Goal: Task Accomplishment & Management: Manage account settings

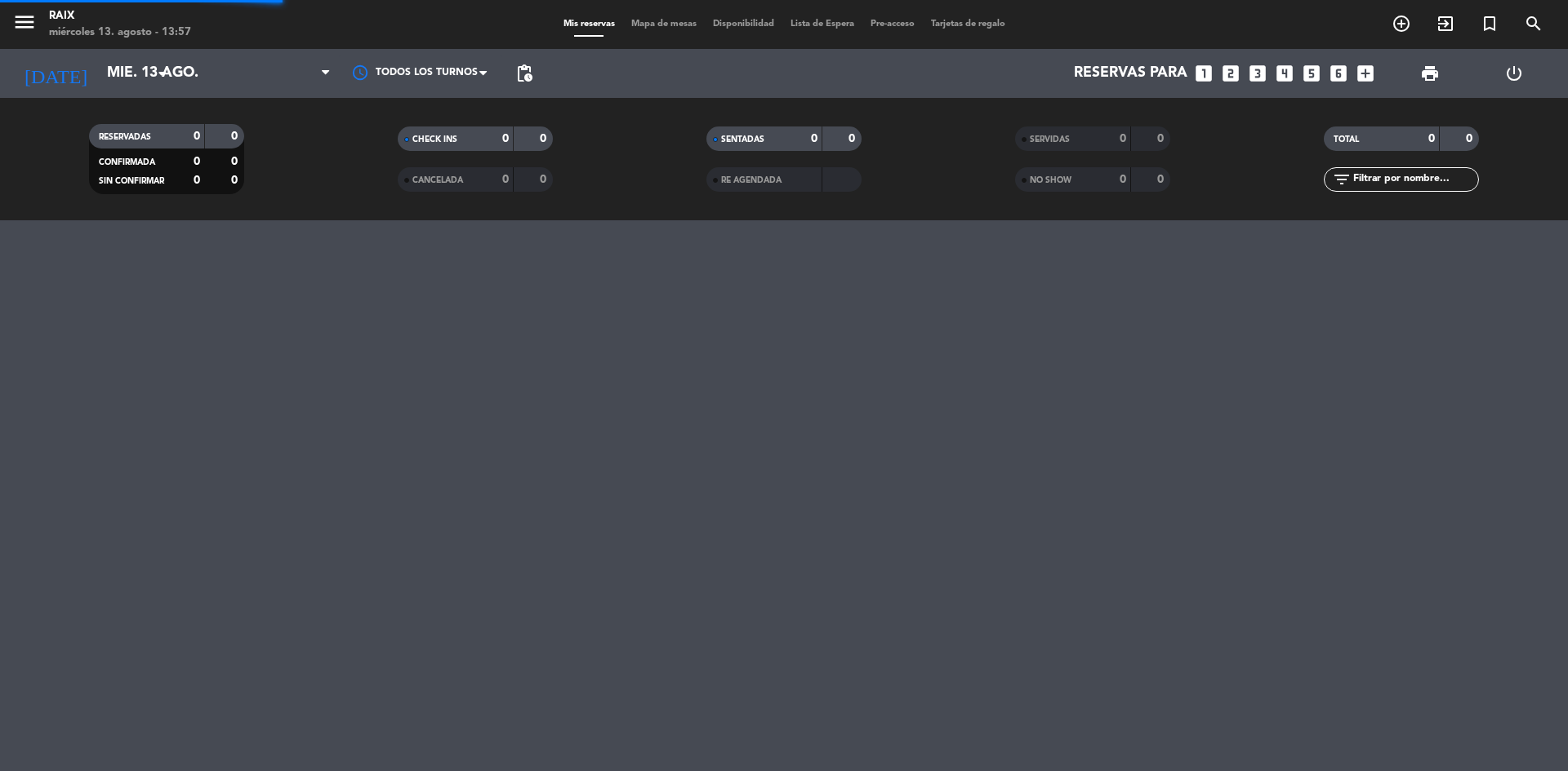
click at [107, 74] on input "mié. 13 ago." at bounding box center [193, 74] width 189 height 33
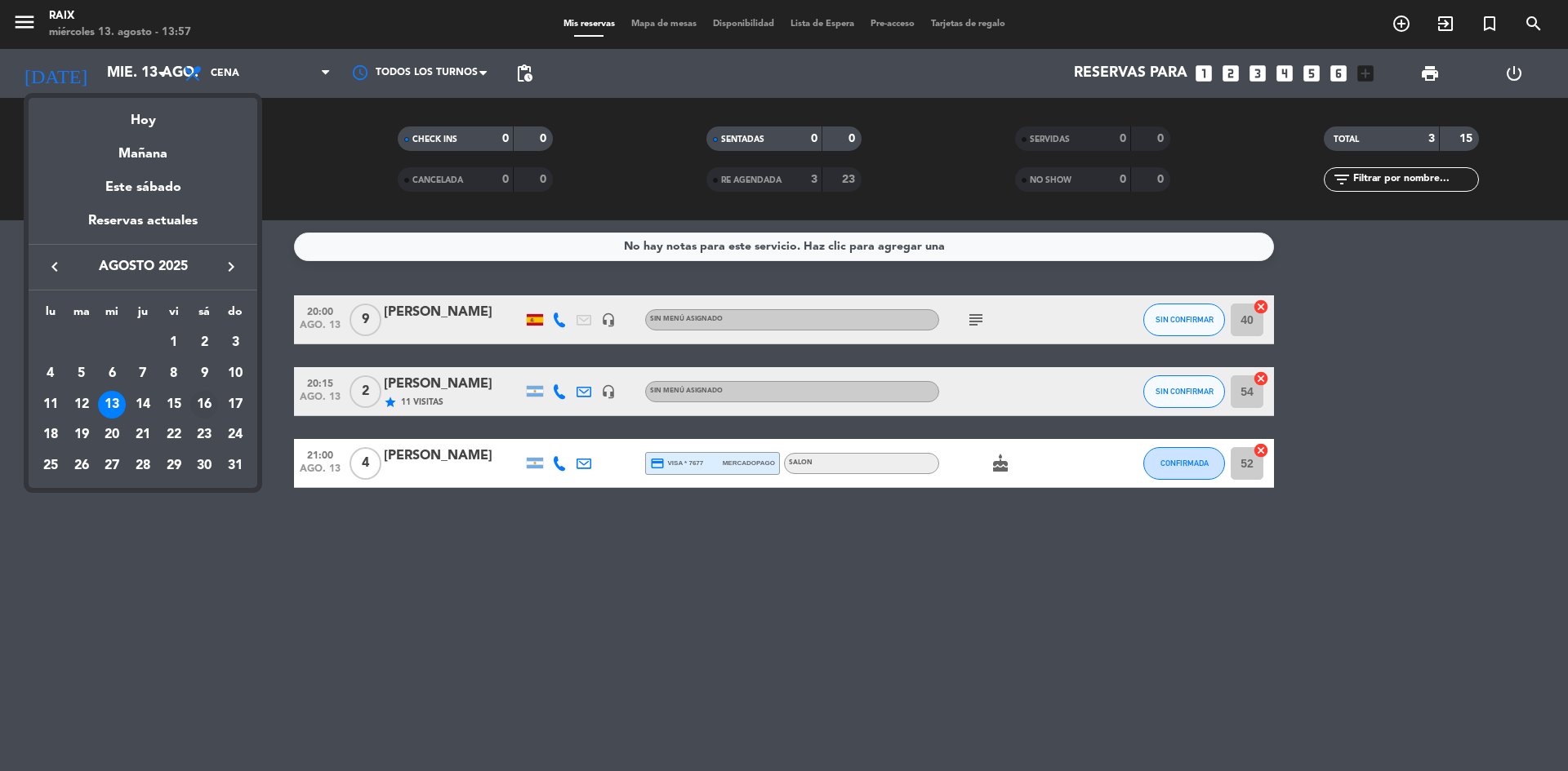
click at [199, 407] on div "16" at bounding box center [204, 405] width 28 height 28
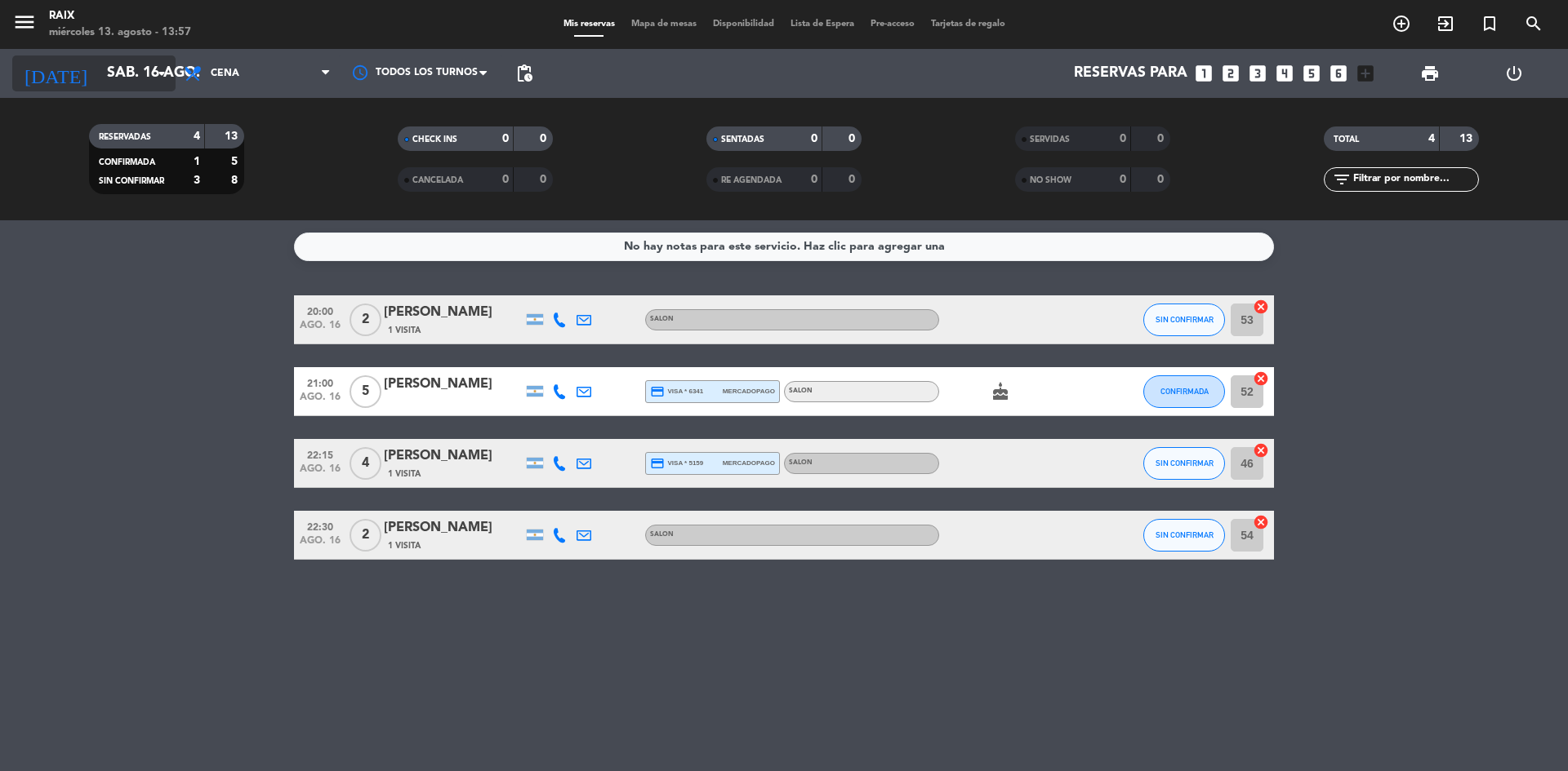
click at [147, 85] on input "sáb. 16 ago." at bounding box center [193, 74] width 189 height 33
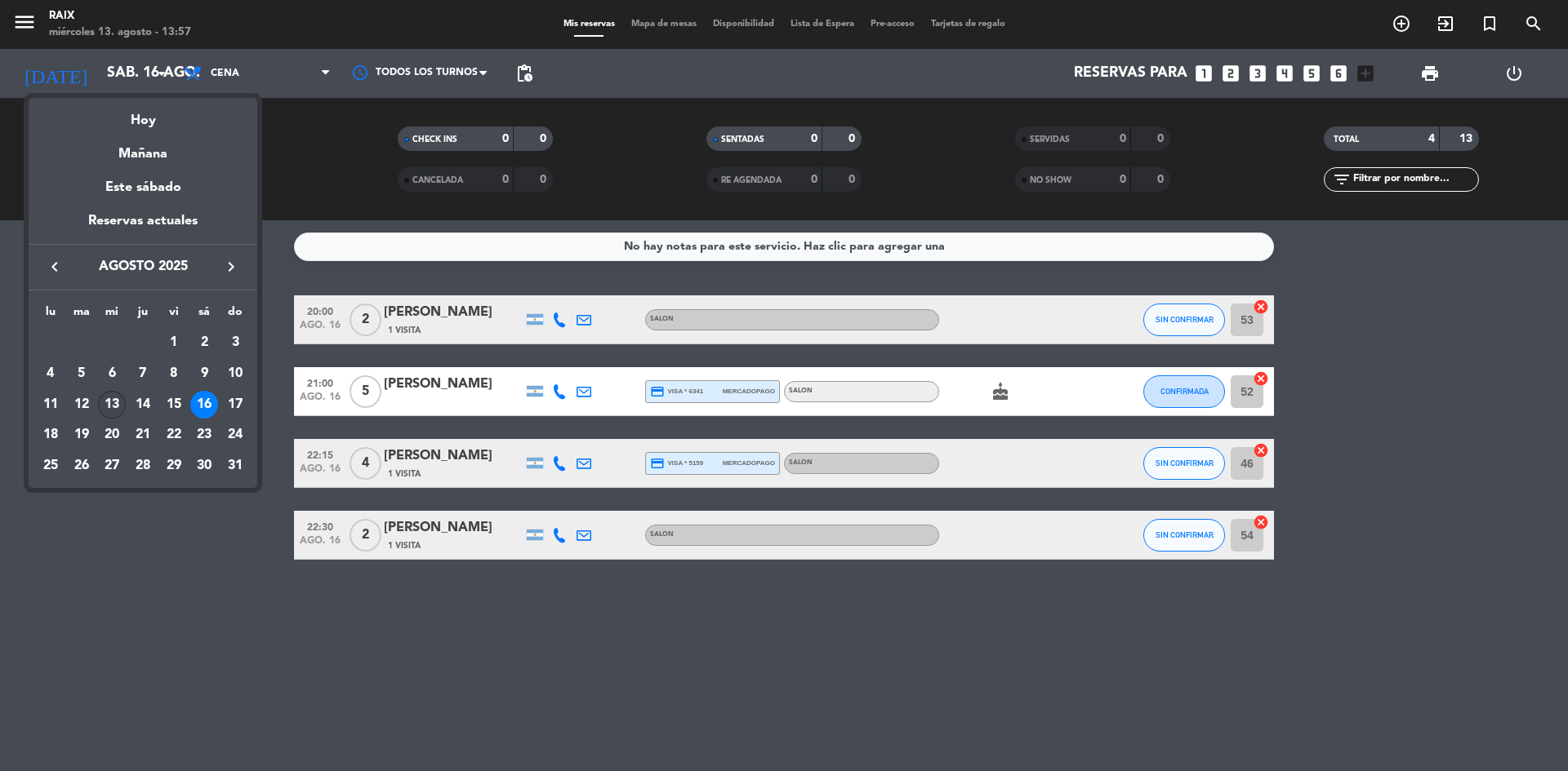
click at [120, 394] on div "13" at bounding box center [112, 405] width 28 height 28
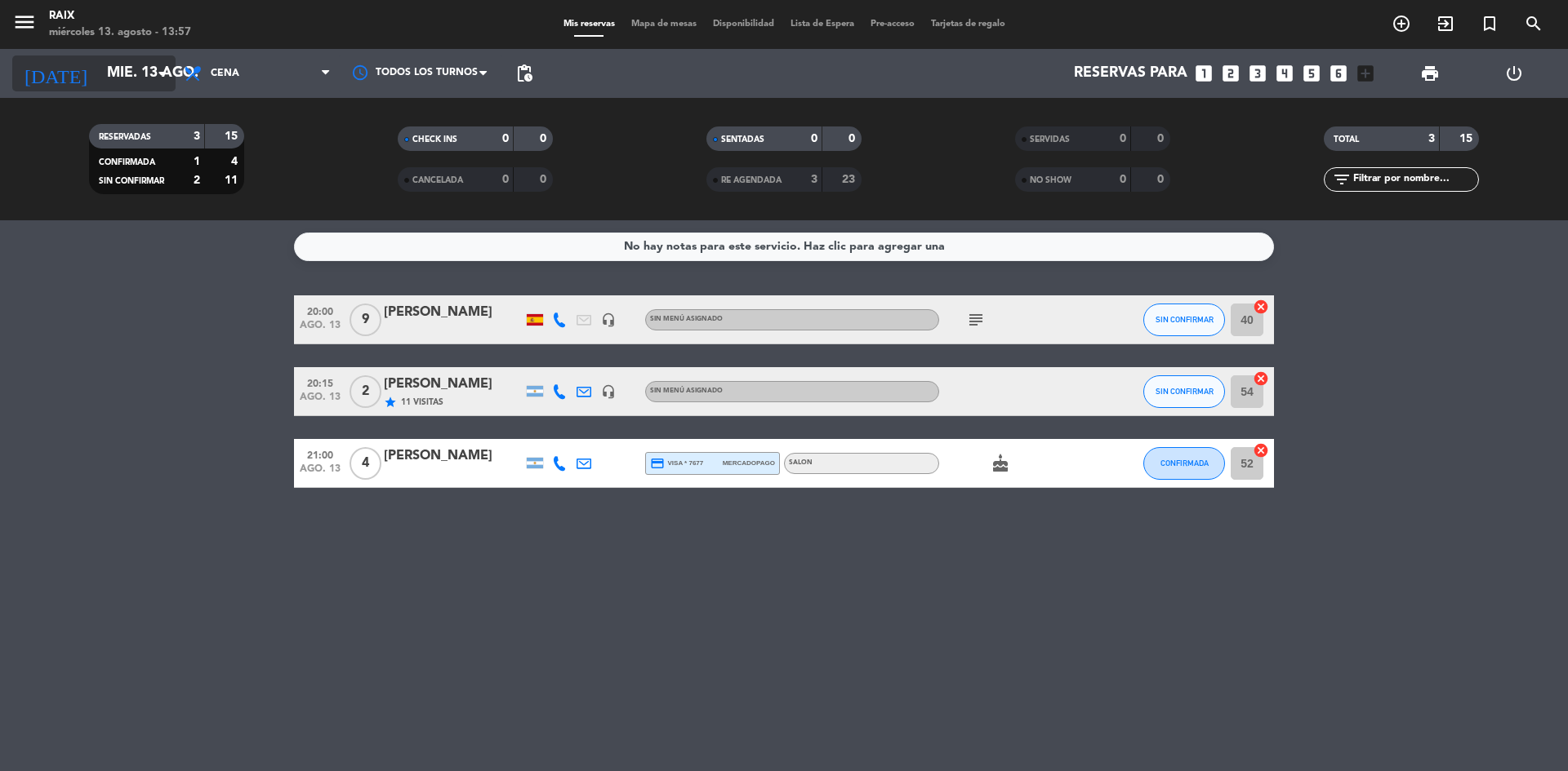
click at [158, 75] on icon "arrow_drop_down" at bounding box center [162, 74] width 20 height 20
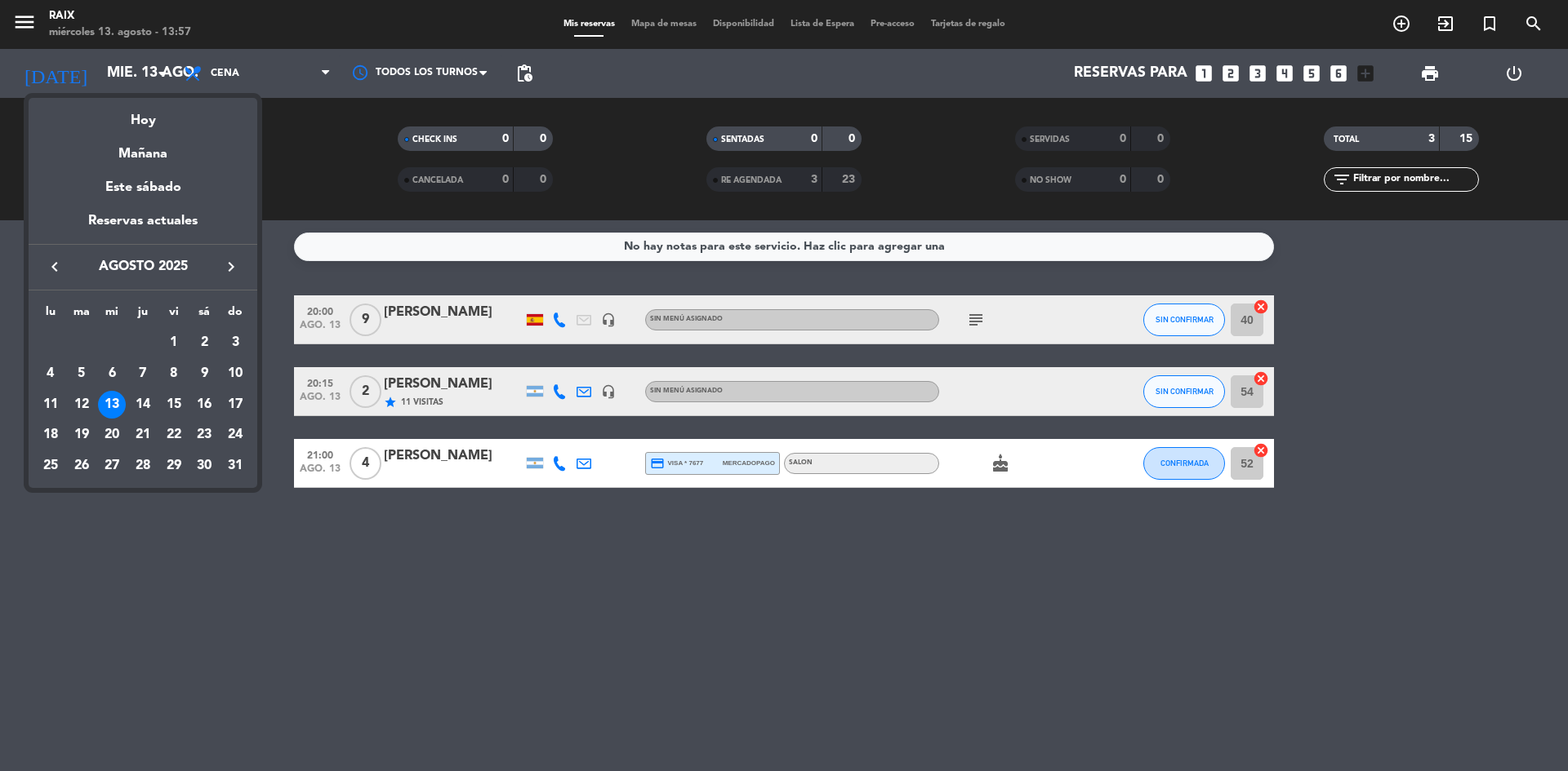
click at [152, 399] on div "14" at bounding box center [143, 405] width 28 height 28
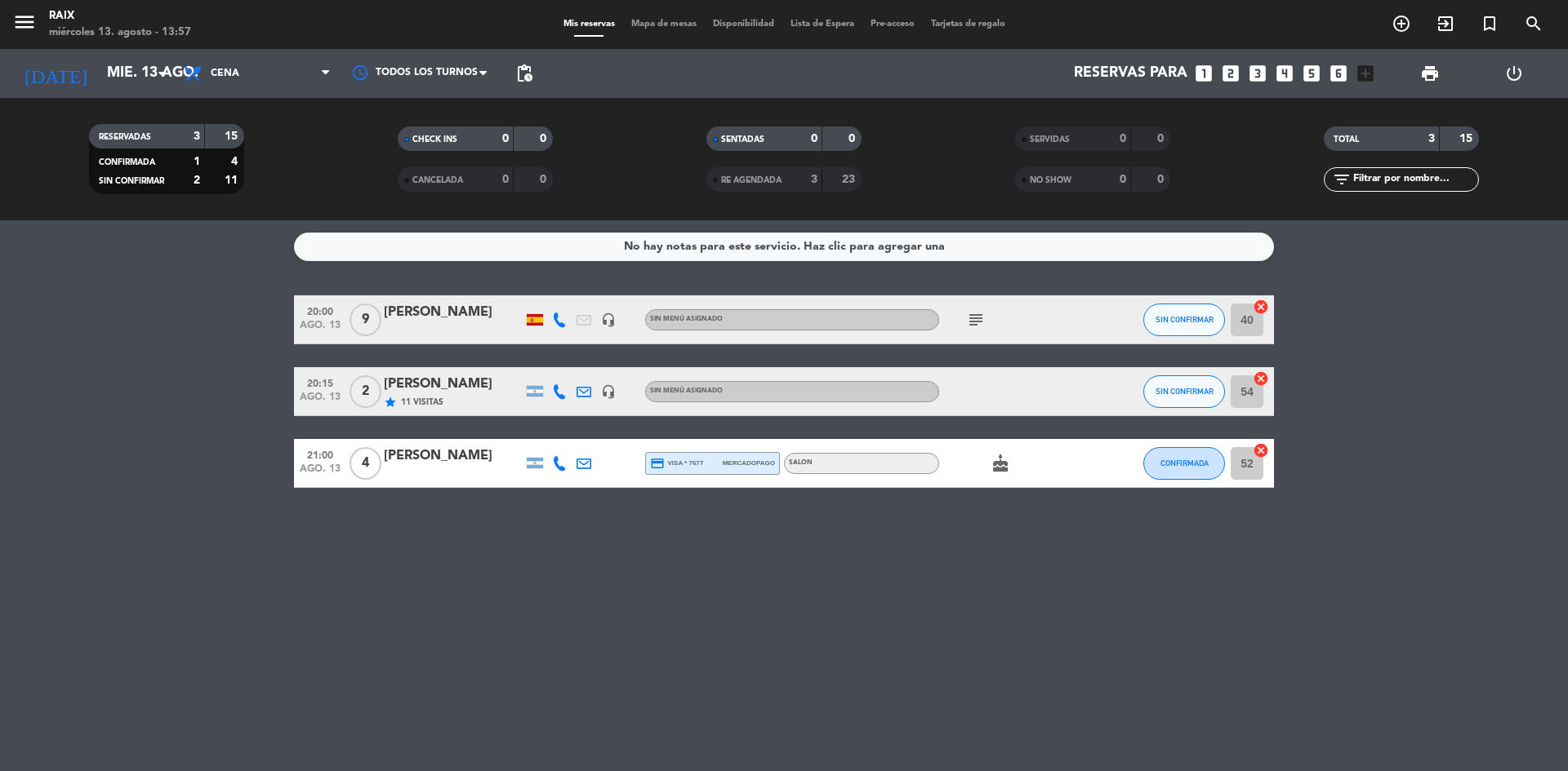
type input "jue. 14 ago."
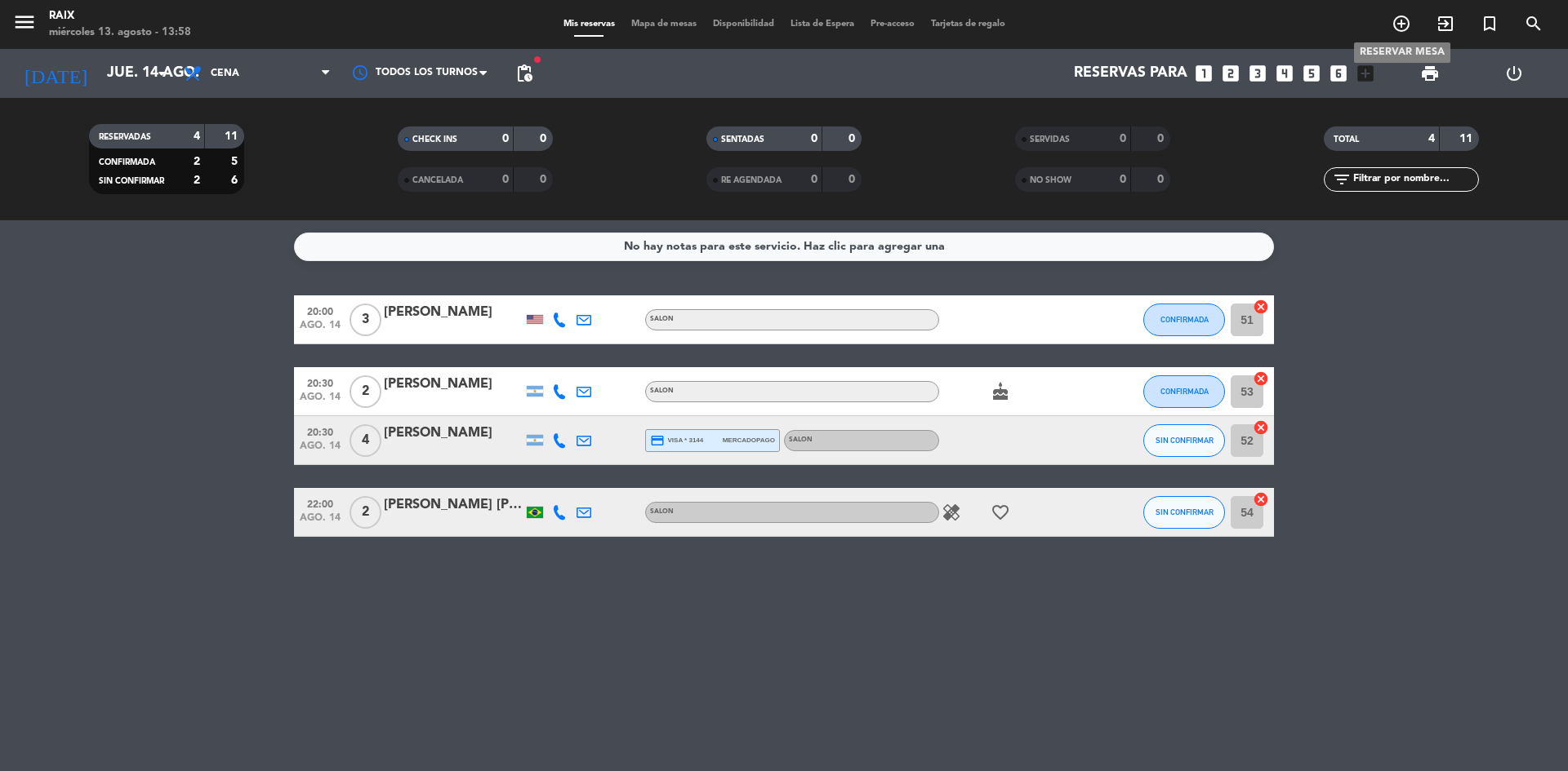
click at [1389, 35] on span "add_circle_outline" at bounding box center [1400, 24] width 44 height 28
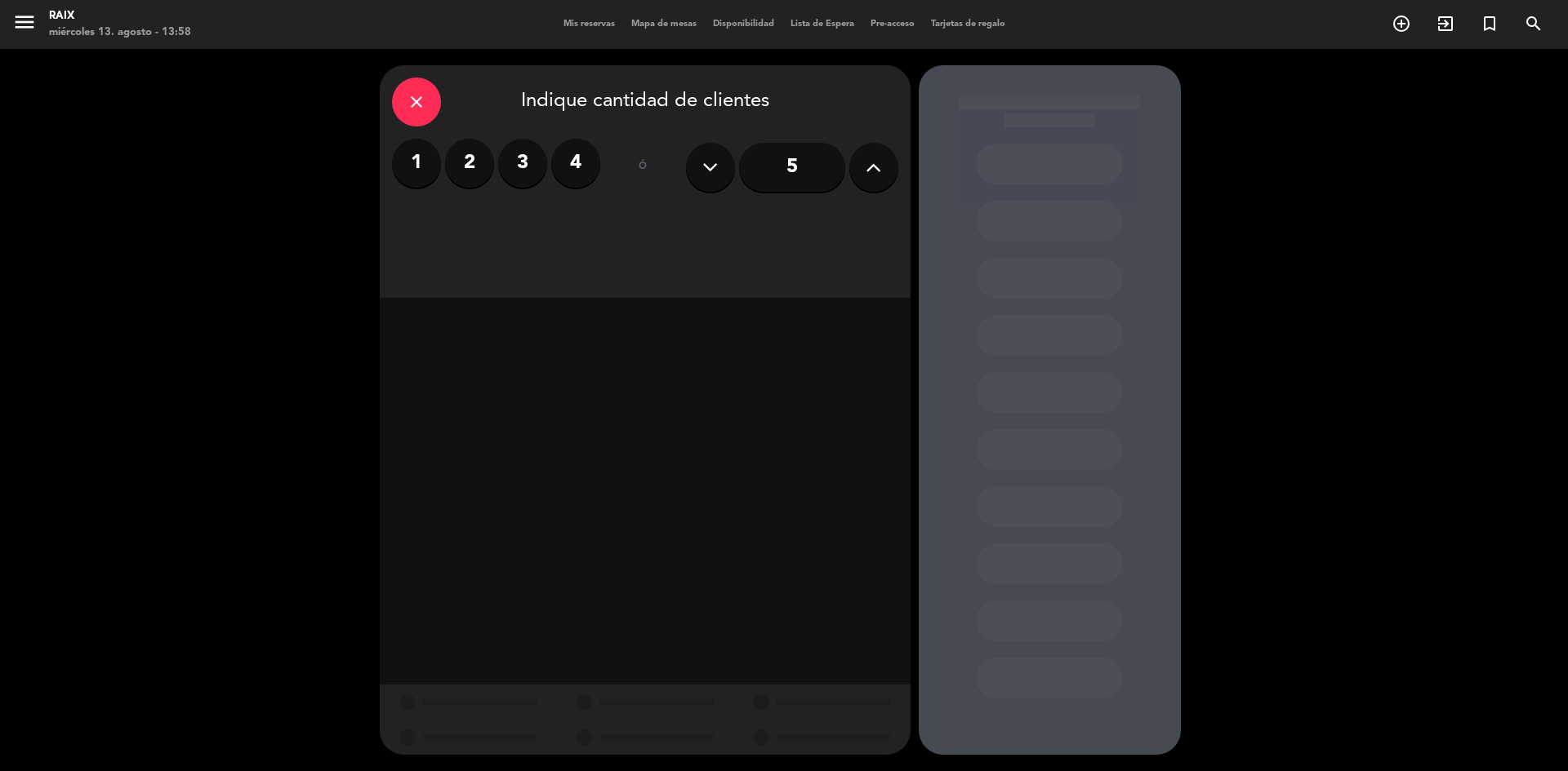
click at [588, 183] on label "4" at bounding box center [575, 163] width 49 height 49
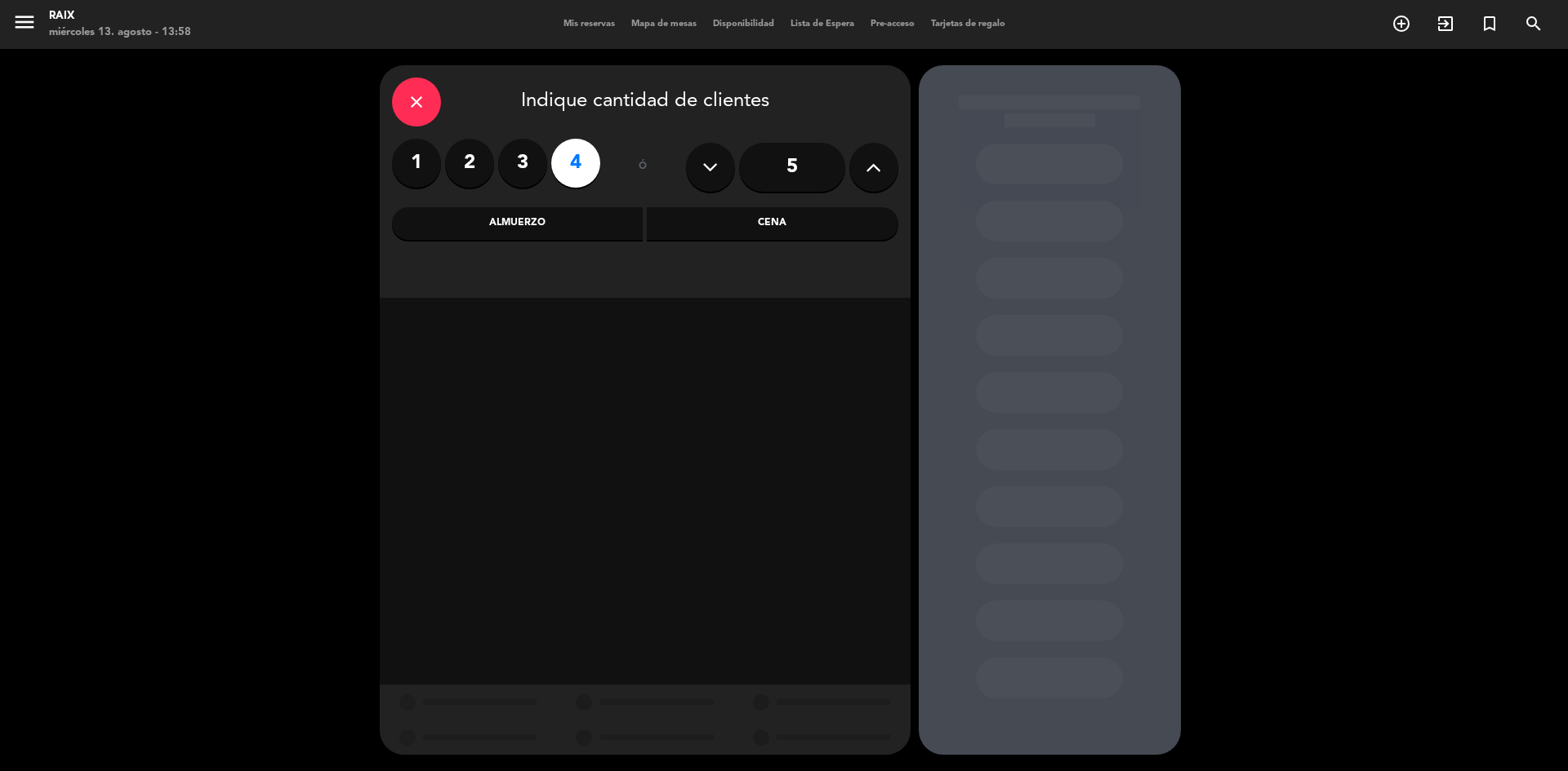
click at [756, 214] on div "Cena" at bounding box center [772, 224] width 251 height 33
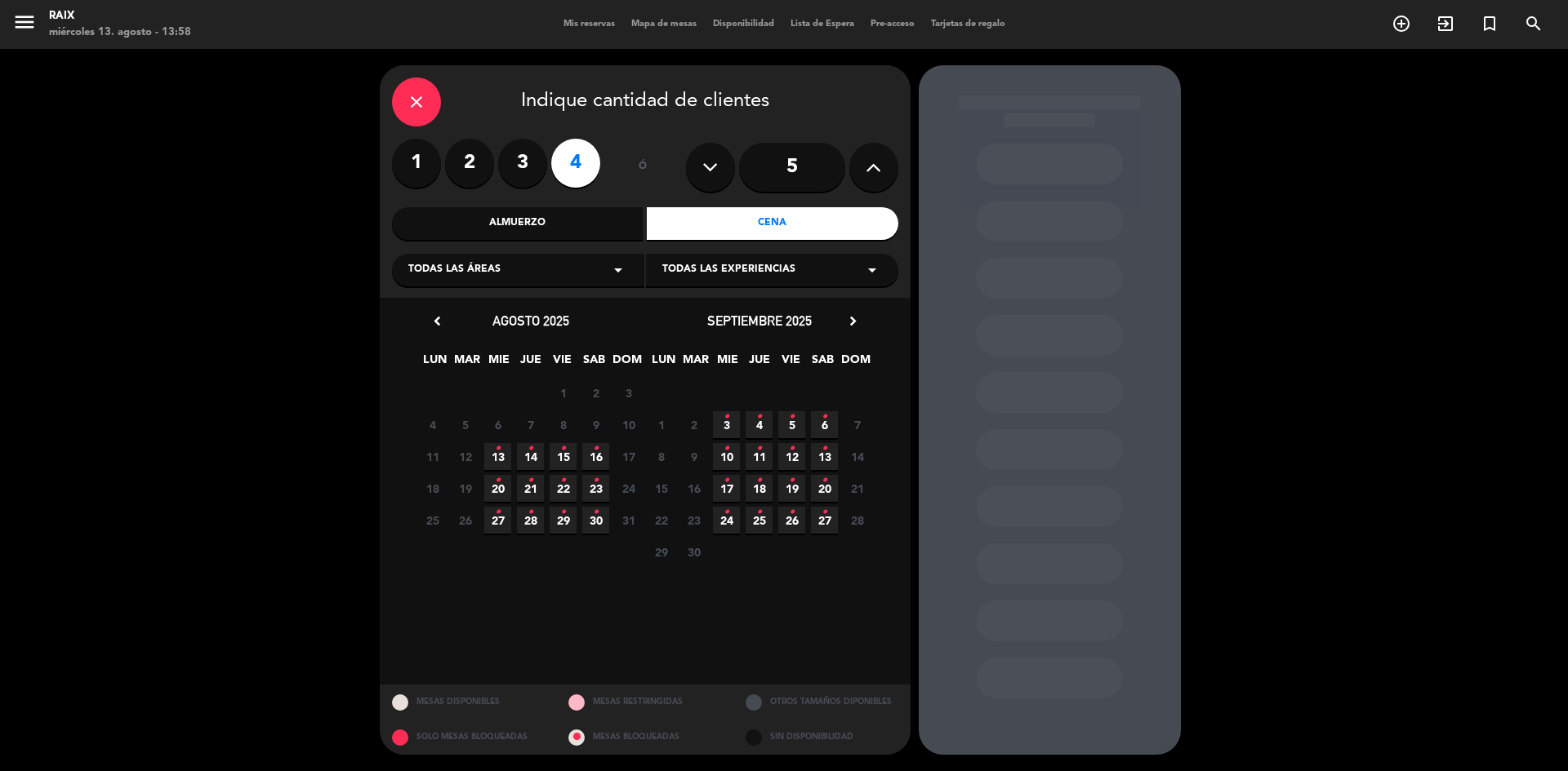
click at [522, 455] on span "14 •" at bounding box center [530, 456] width 27 height 27
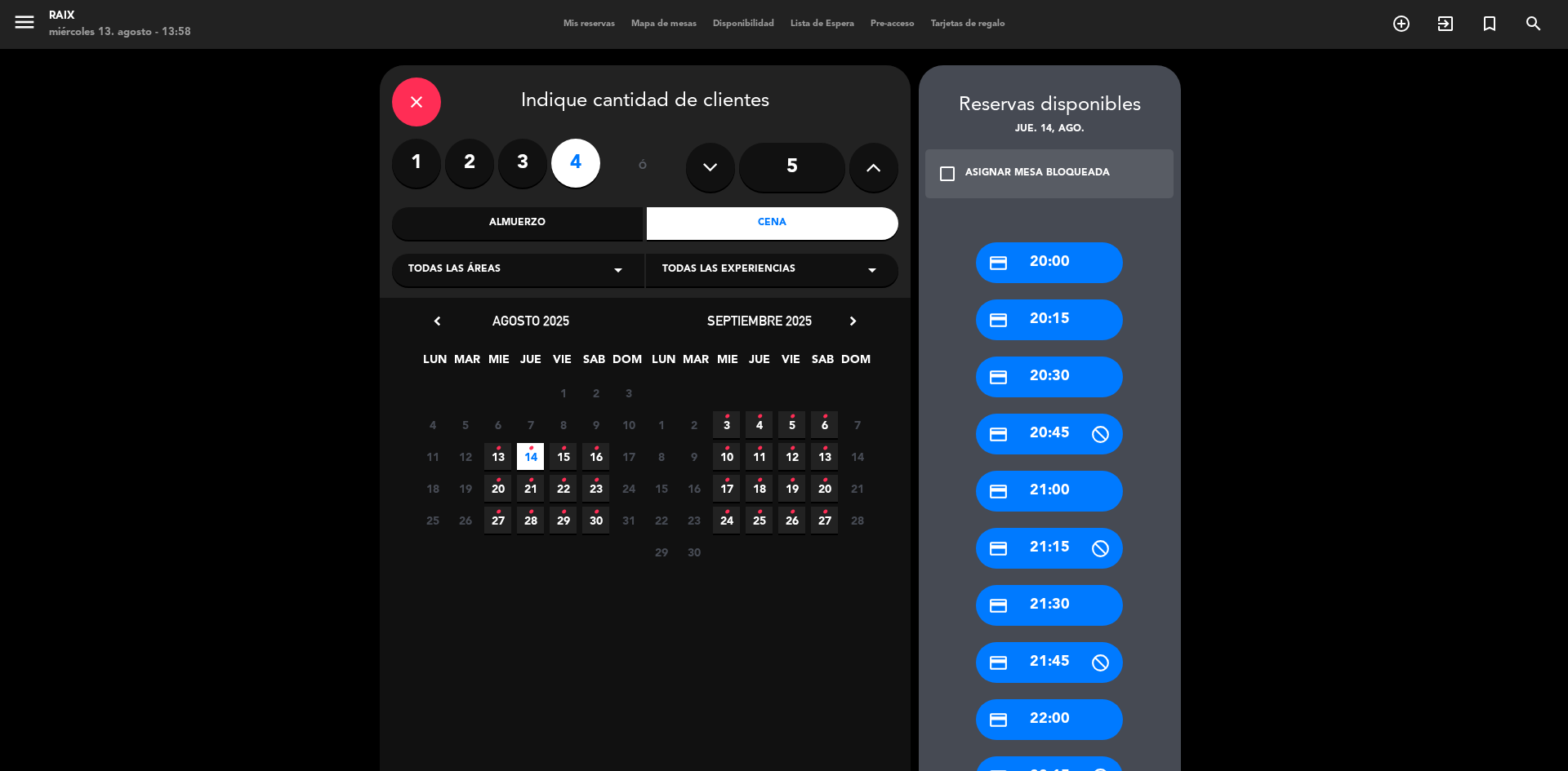
click at [1093, 387] on div "credit_card 20:30" at bounding box center [1049, 377] width 147 height 40
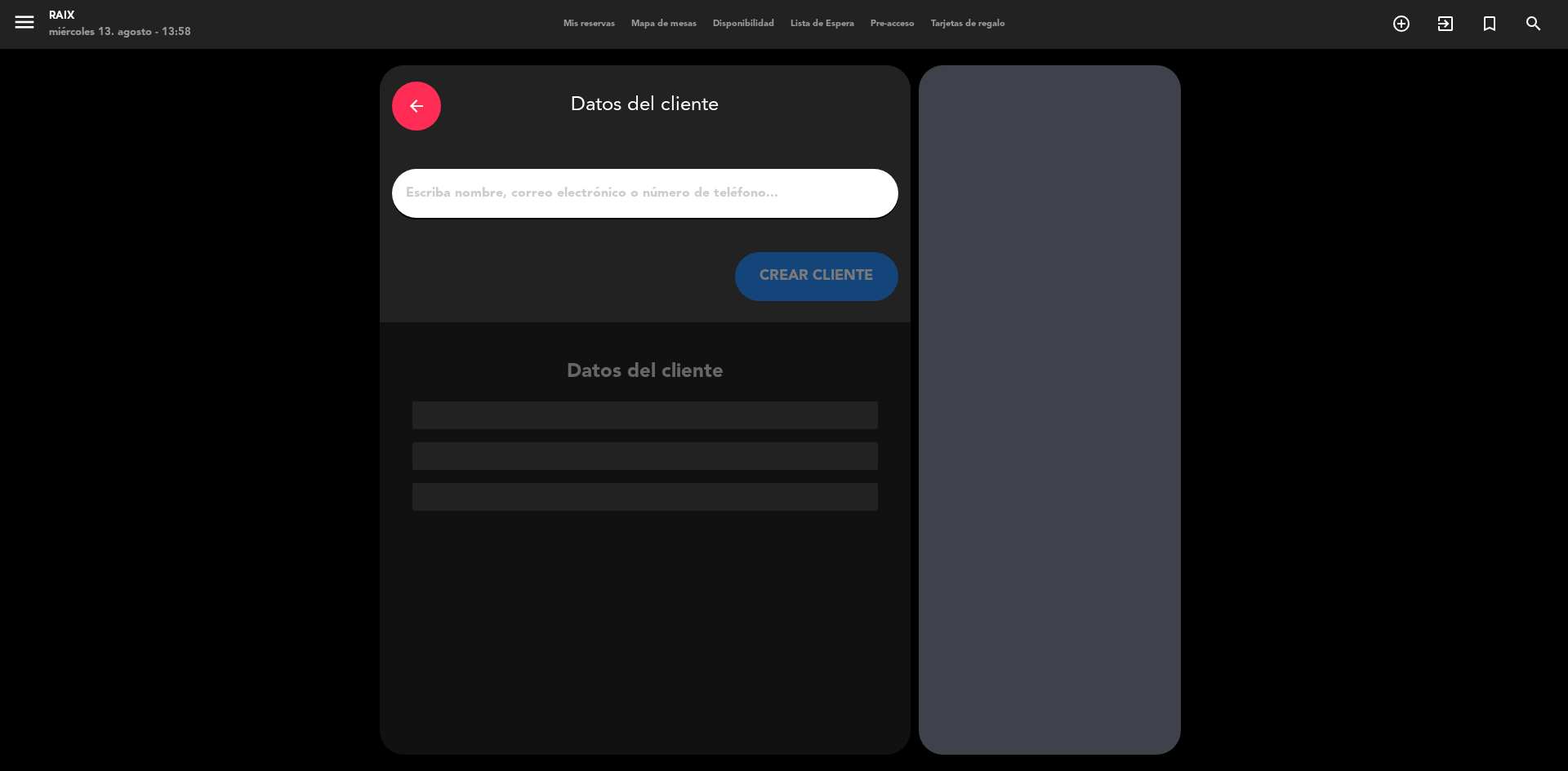
click at [607, 190] on input "1" at bounding box center [645, 193] width 482 height 23
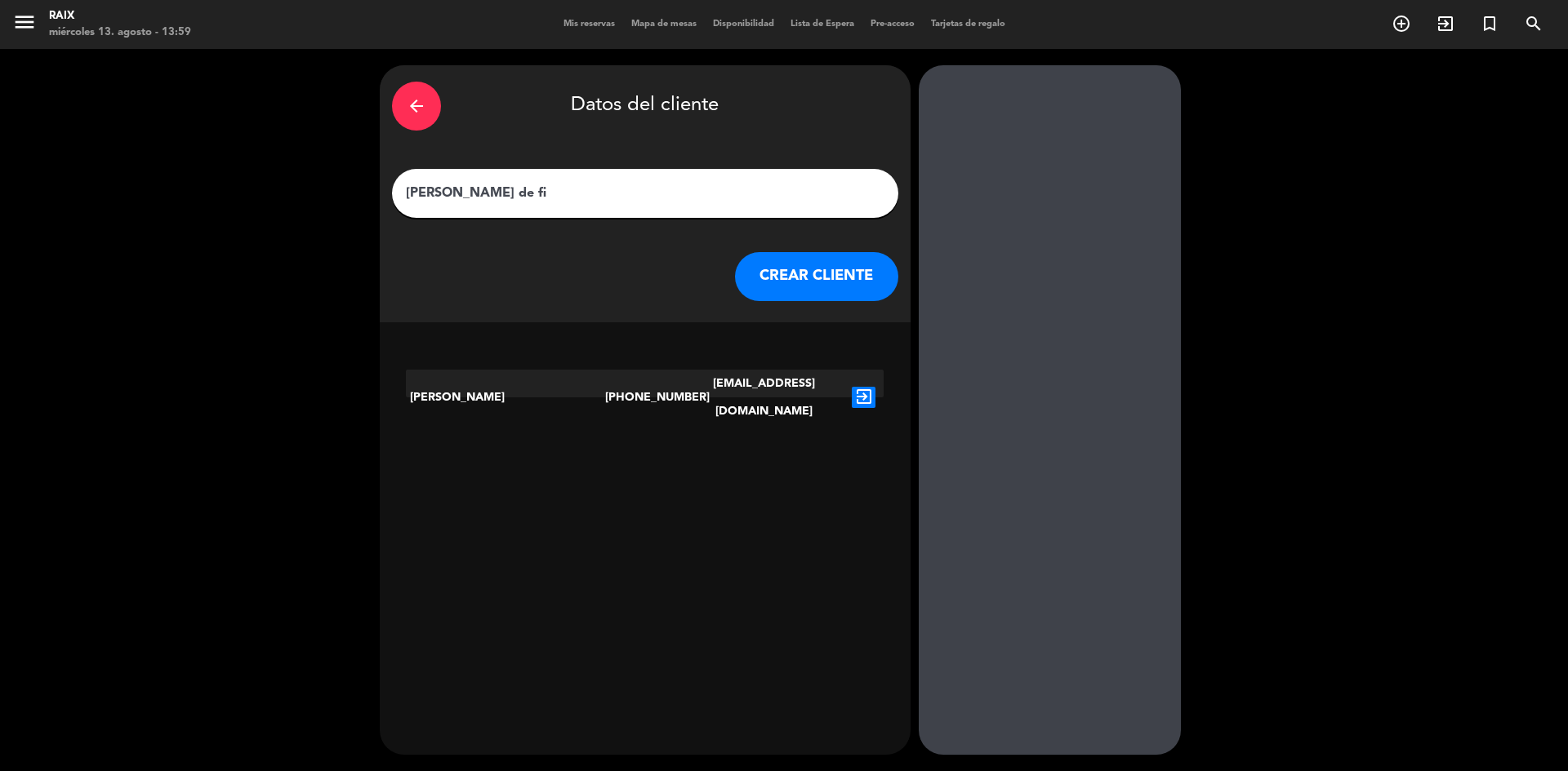
type input "[PERSON_NAME] de fi"
click at [486, 379] on div "[PERSON_NAME]" at bounding box center [505, 397] width 199 height 55
click at [859, 389] on icon "exit_to_app" at bounding box center [863, 397] width 24 height 21
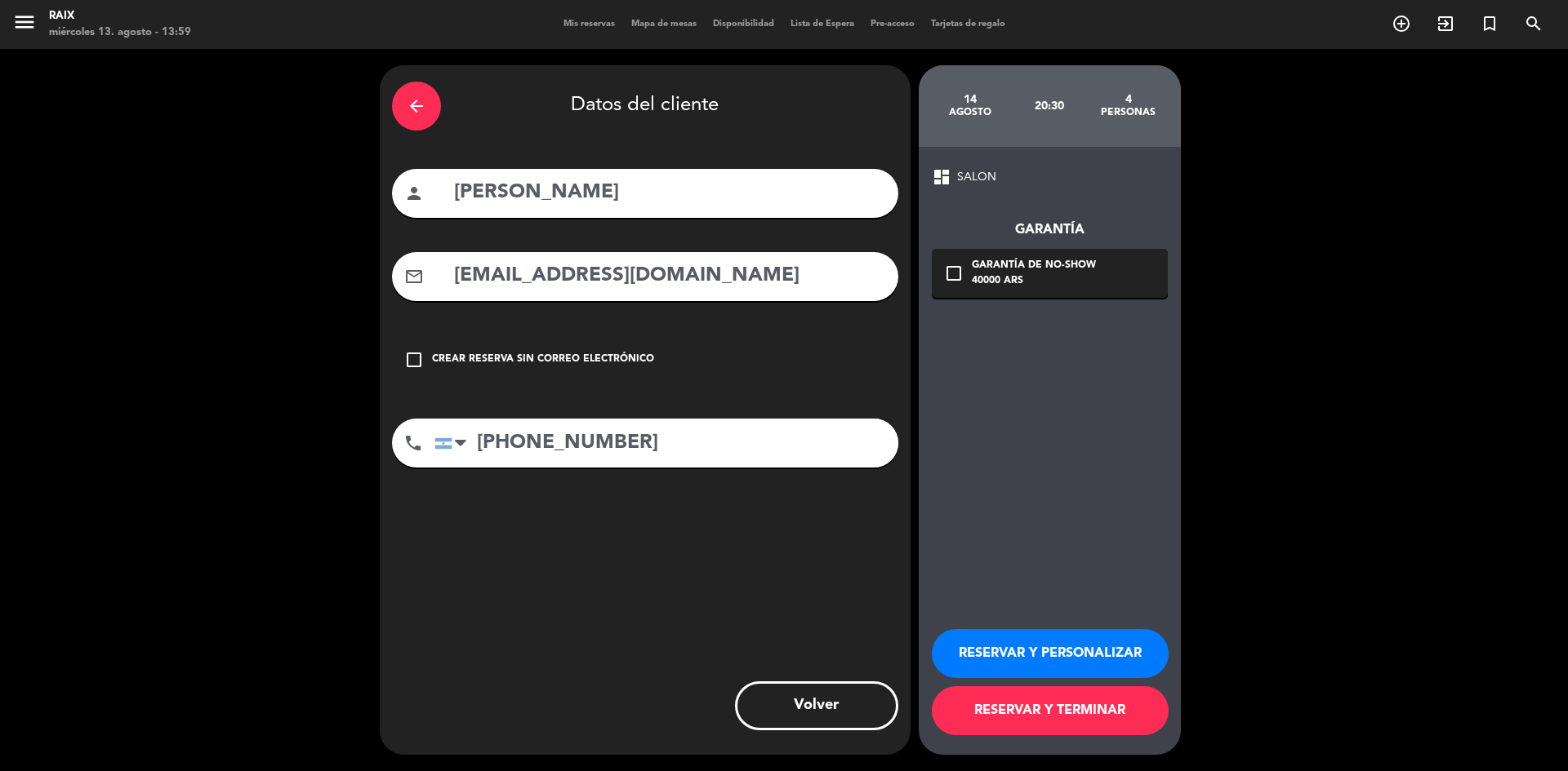
click at [1054, 714] on button "RESERVAR Y TERMINAR" at bounding box center [1050, 711] width 236 height 49
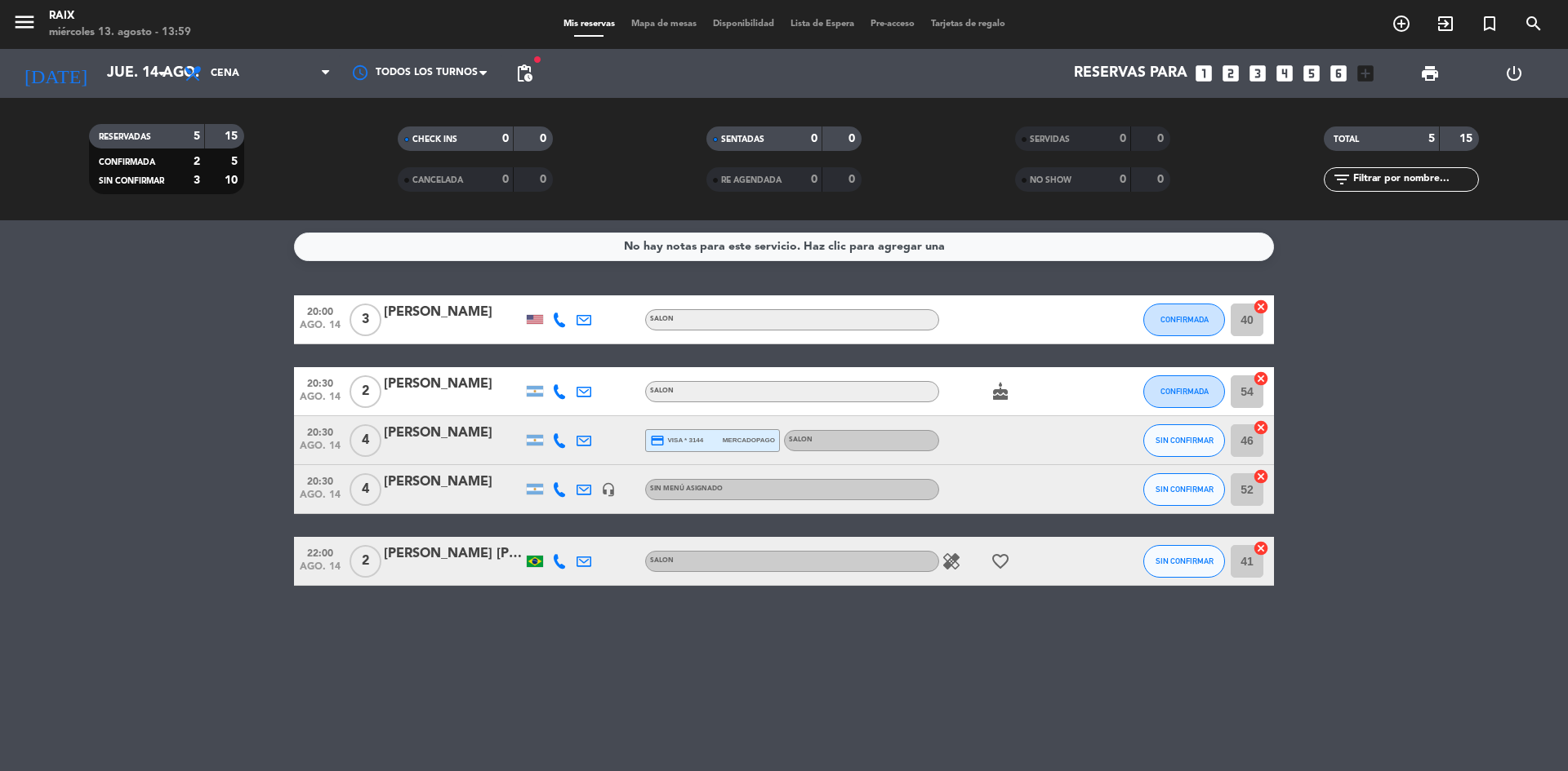
click at [429, 479] on div "[PERSON_NAME]" at bounding box center [453, 483] width 139 height 21
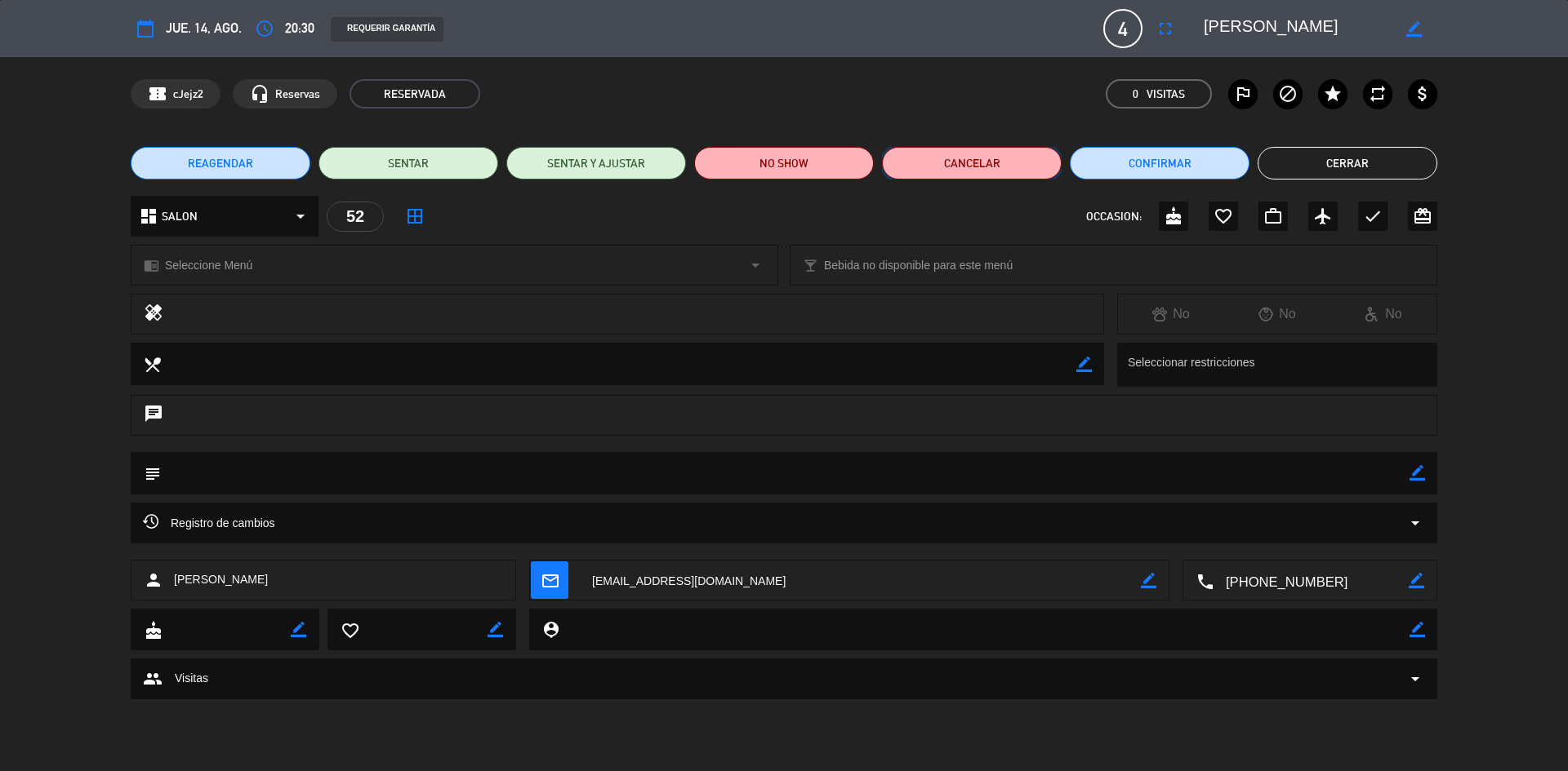
click at [929, 171] on button "Cancelar" at bounding box center [971, 164] width 179 height 33
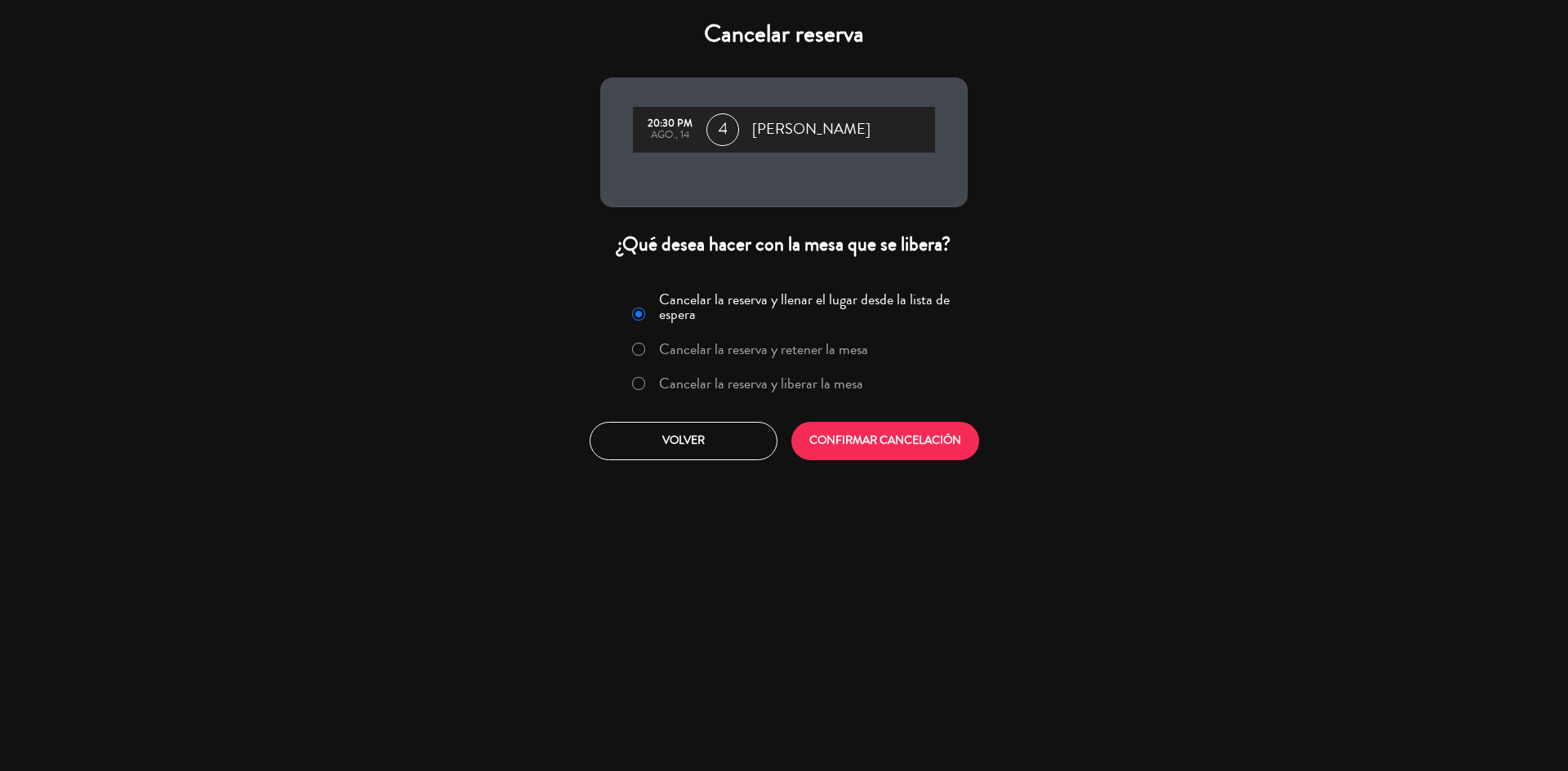
click at [764, 379] on label "Cancelar la reserva y liberar la mesa" at bounding box center [760, 383] width 204 height 15
click at [829, 440] on button "CONFIRMAR CANCELACIÓN" at bounding box center [884, 441] width 188 height 38
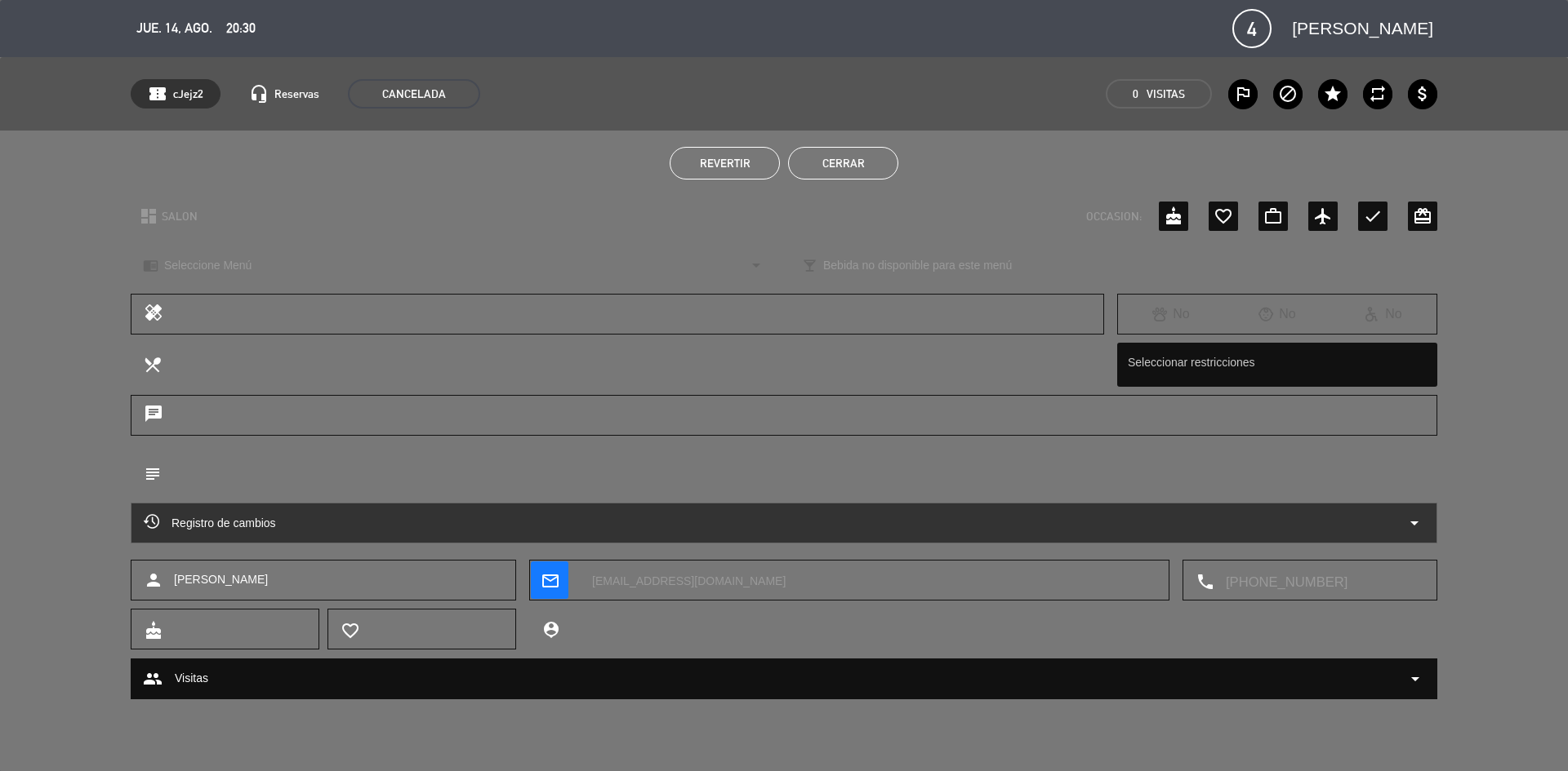
click at [877, 167] on button "Cerrar" at bounding box center [842, 164] width 110 height 33
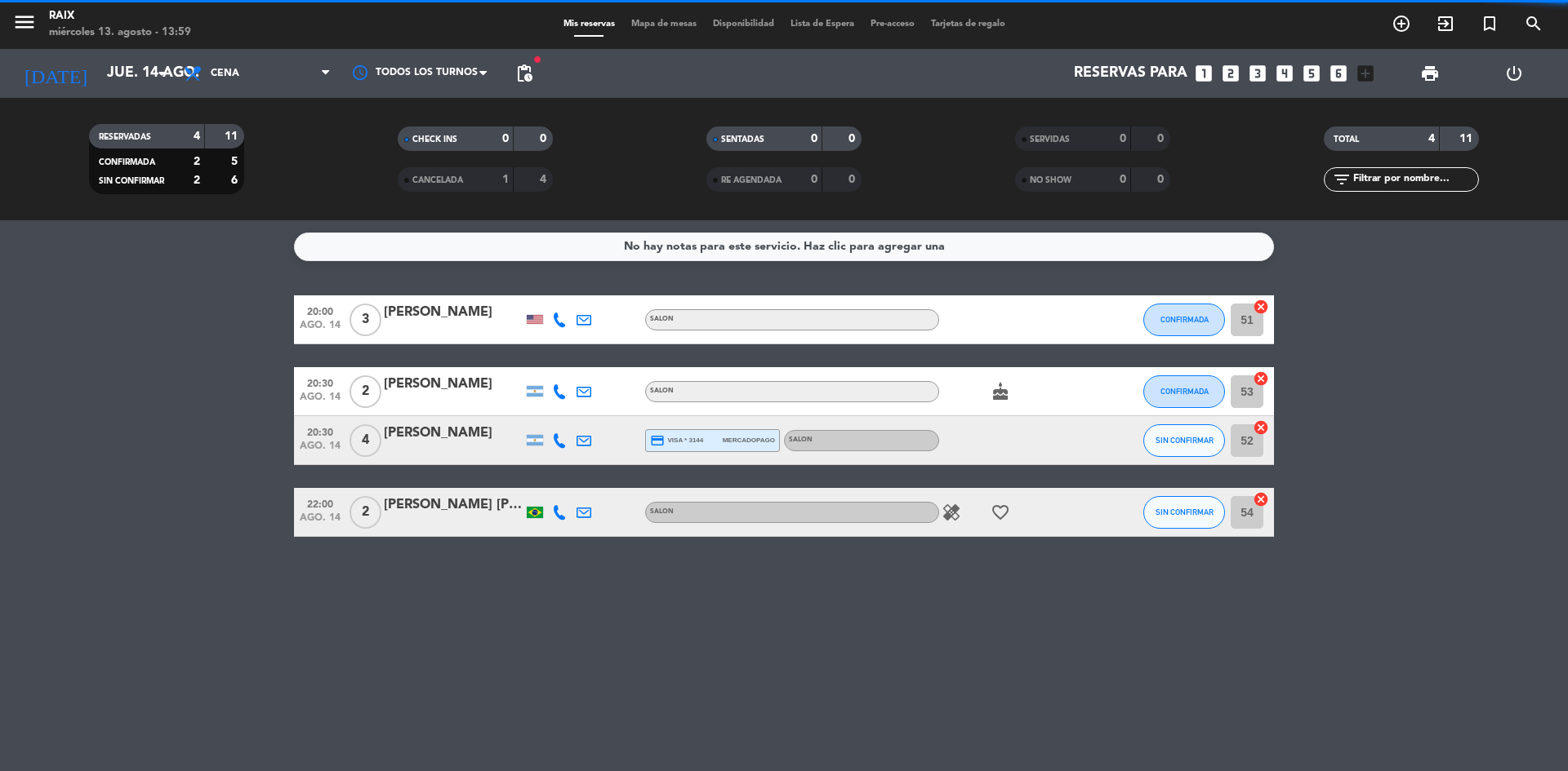
click at [75, 406] on bookings-row "20:00 ago. 14 3 [PERSON_NAME] SALON CONFIRMADA 51 cancel 20:30 ago. 14 2 [PERSO…" at bounding box center [784, 416] width 1568 height 241
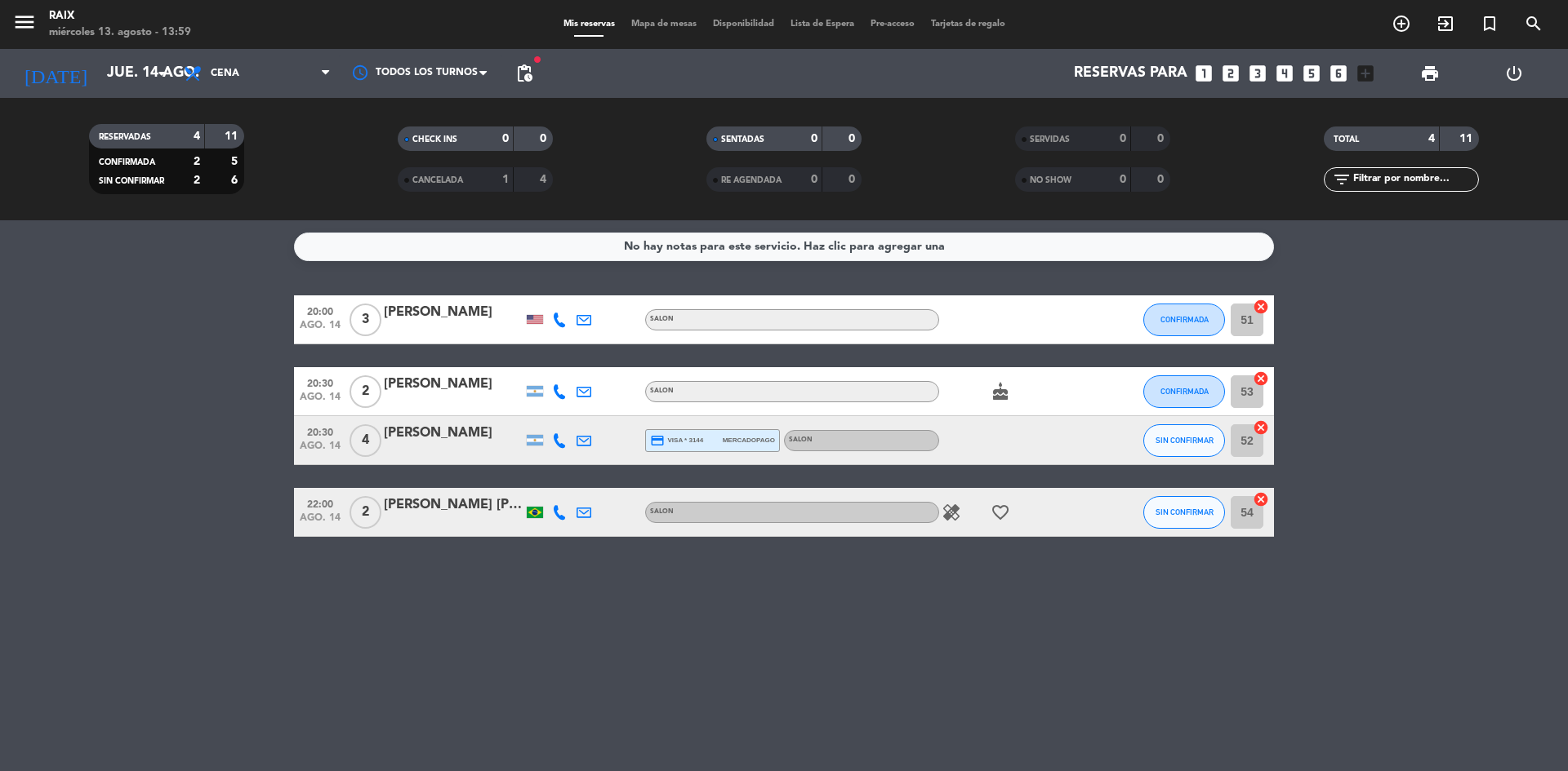
click at [85, 385] on bookings-row "20:00 ago. 14 3 [PERSON_NAME] SALON CONFIRMADA 51 cancel 20:30 ago. 14 2 [PERSO…" at bounding box center [784, 416] width 1568 height 241
click at [153, 74] on icon "arrow_drop_down" at bounding box center [162, 74] width 20 height 20
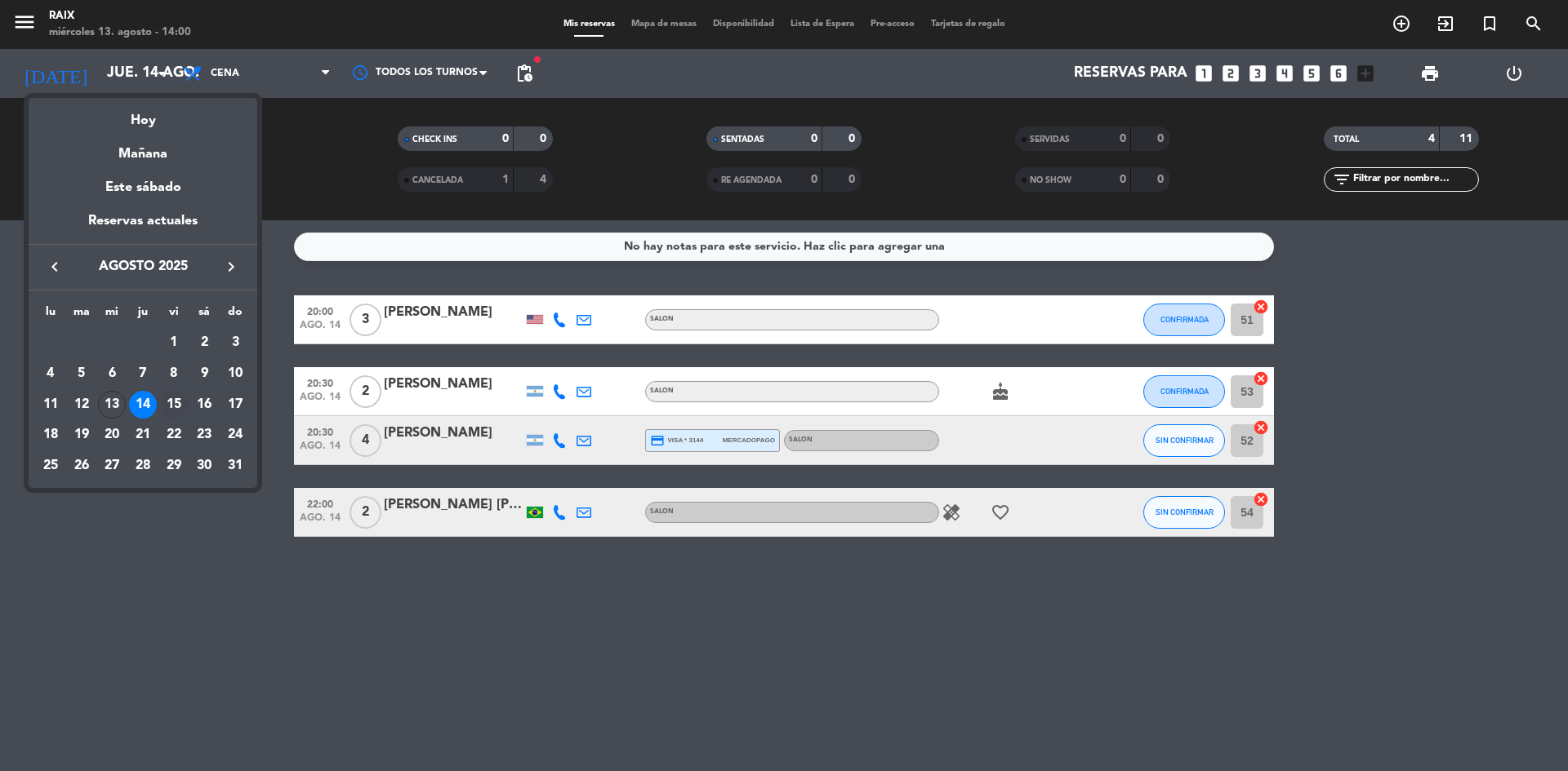
click at [160, 399] on td "15" at bounding box center [174, 405] width 31 height 31
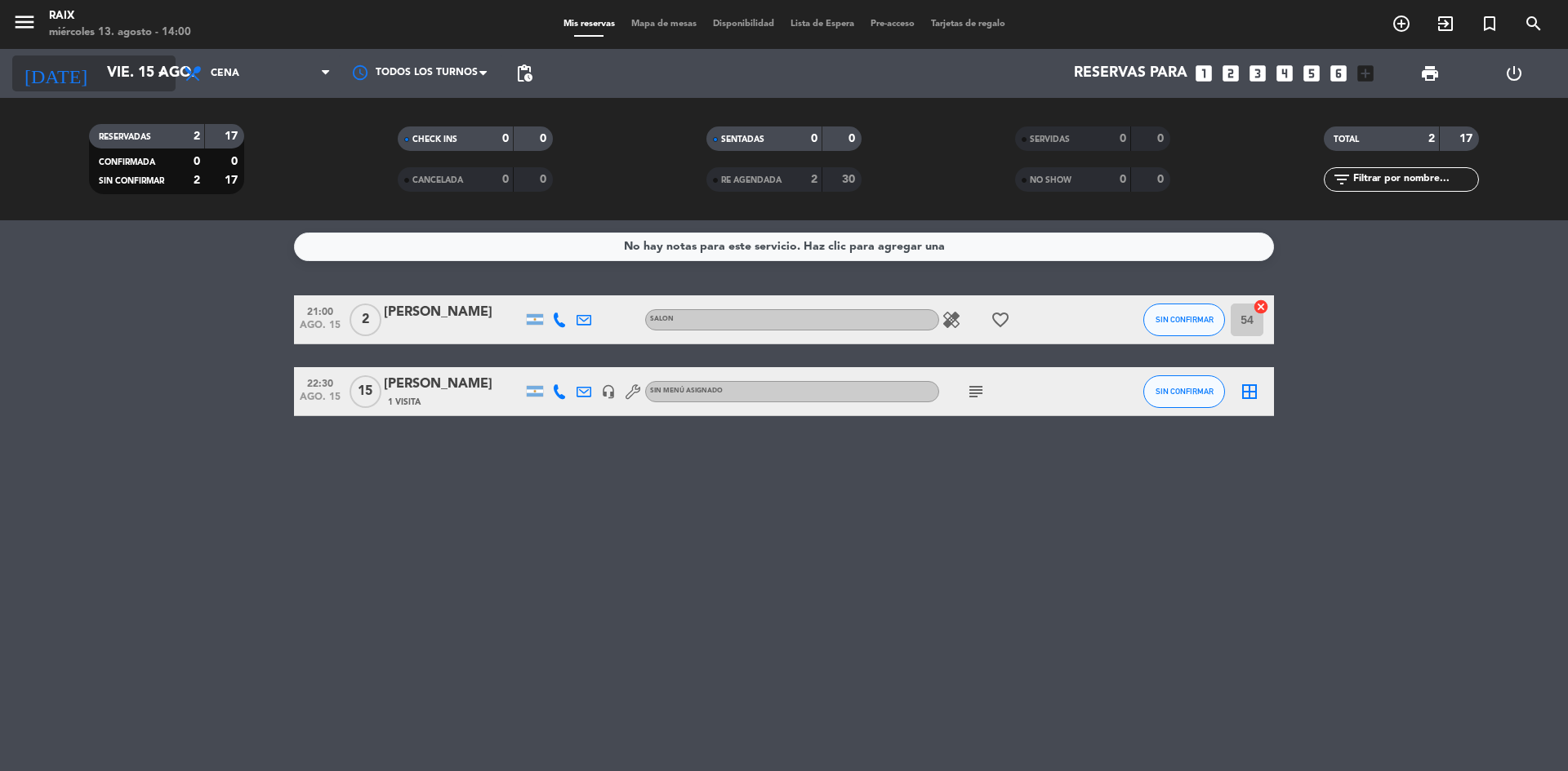
click at [146, 62] on input "vie. 15 ago." at bounding box center [193, 74] width 189 height 33
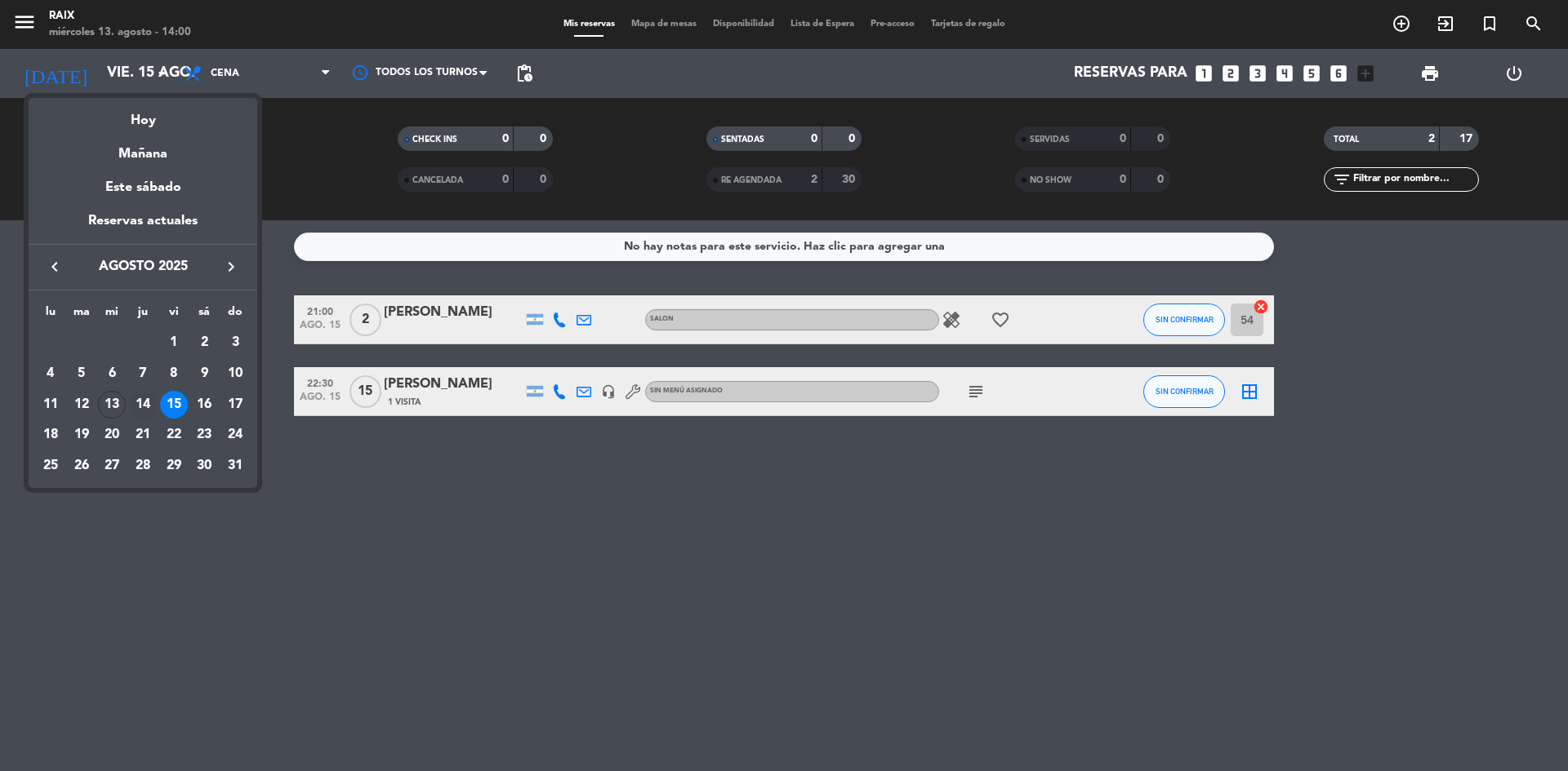
click at [136, 408] on div "14" at bounding box center [143, 405] width 28 height 28
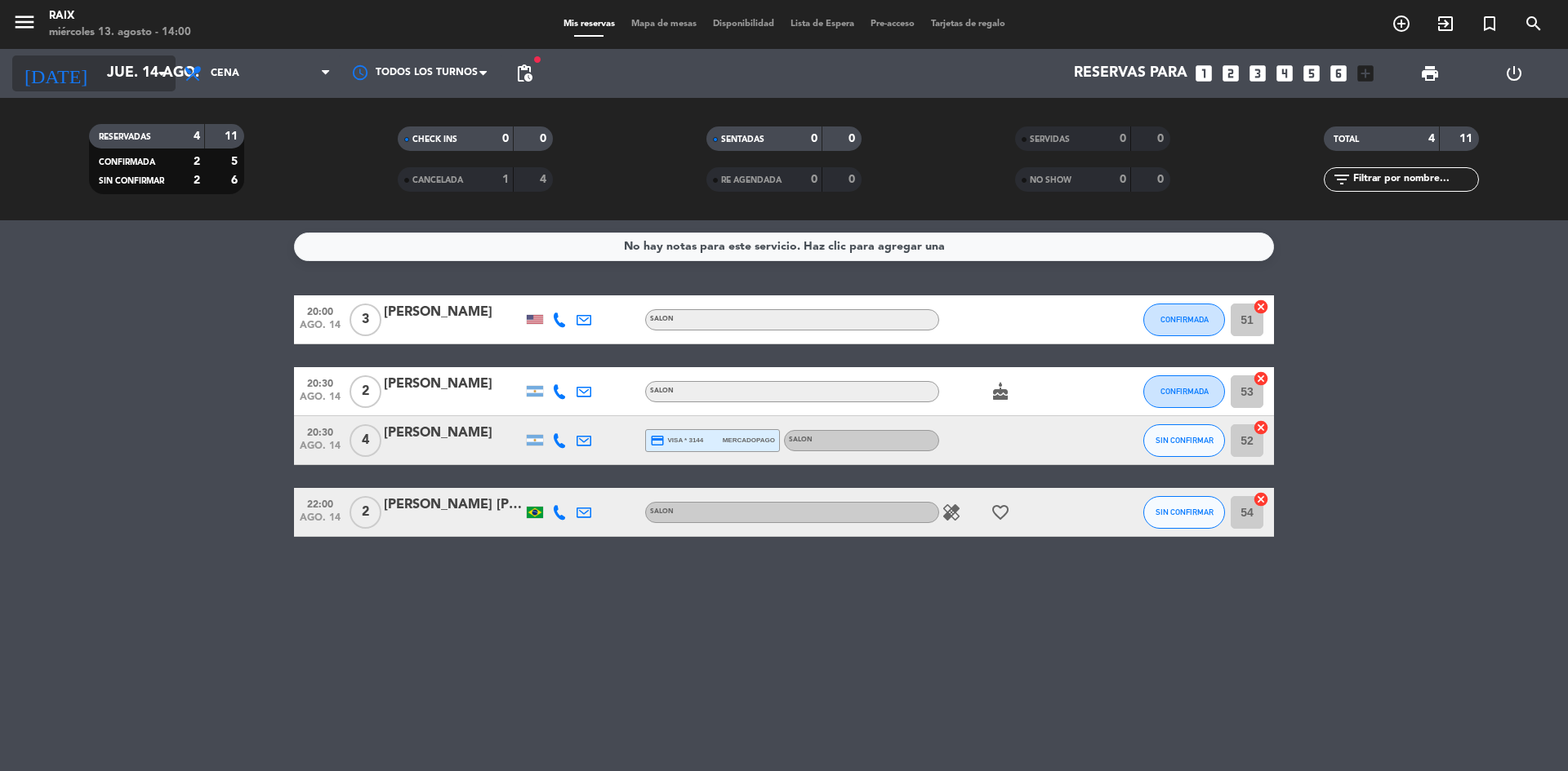
click at [143, 74] on input "jue. 14 ago." at bounding box center [193, 74] width 189 height 33
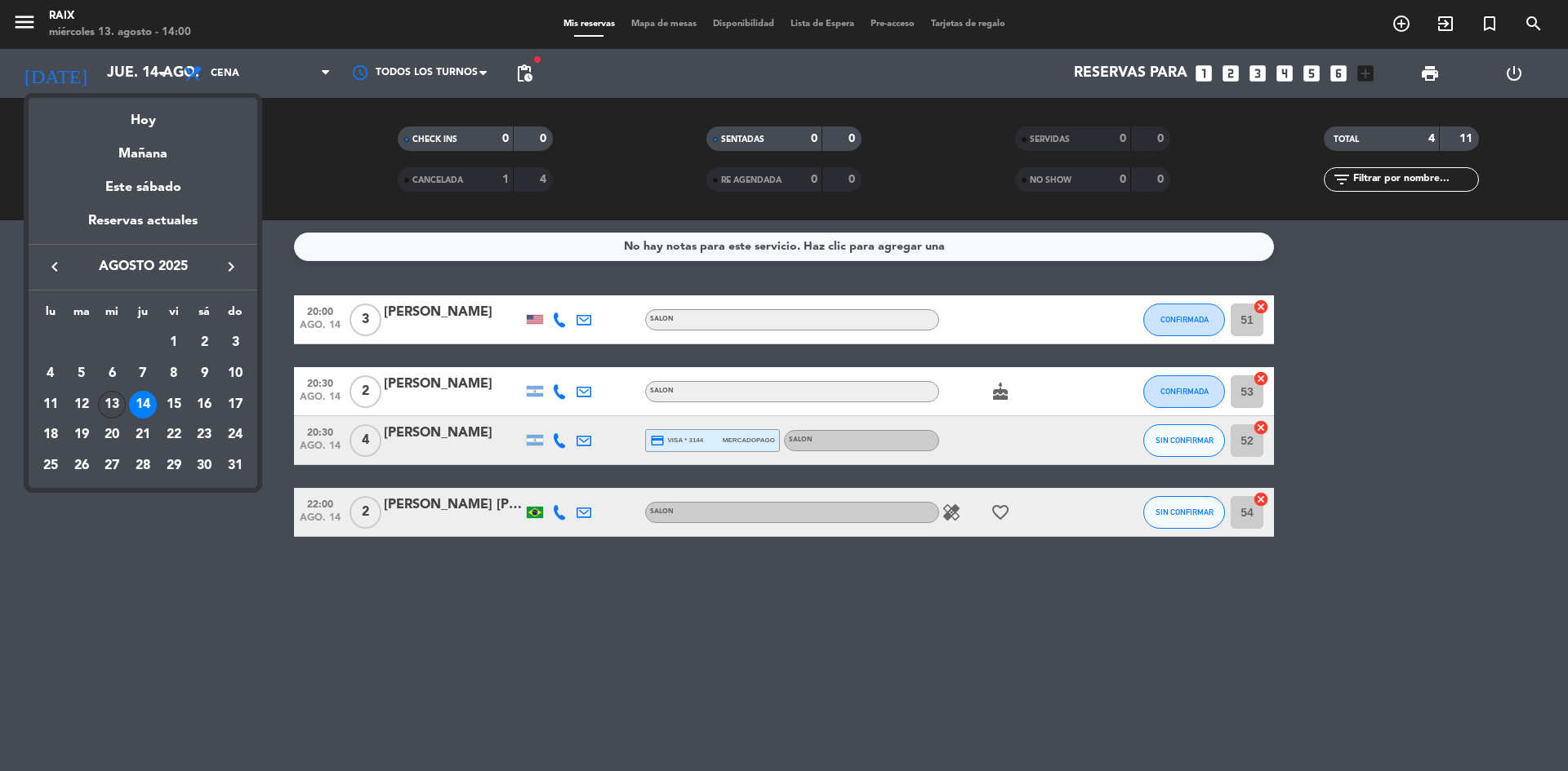
click at [104, 400] on div "13" at bounding box center [112, 405] width 28 height 28
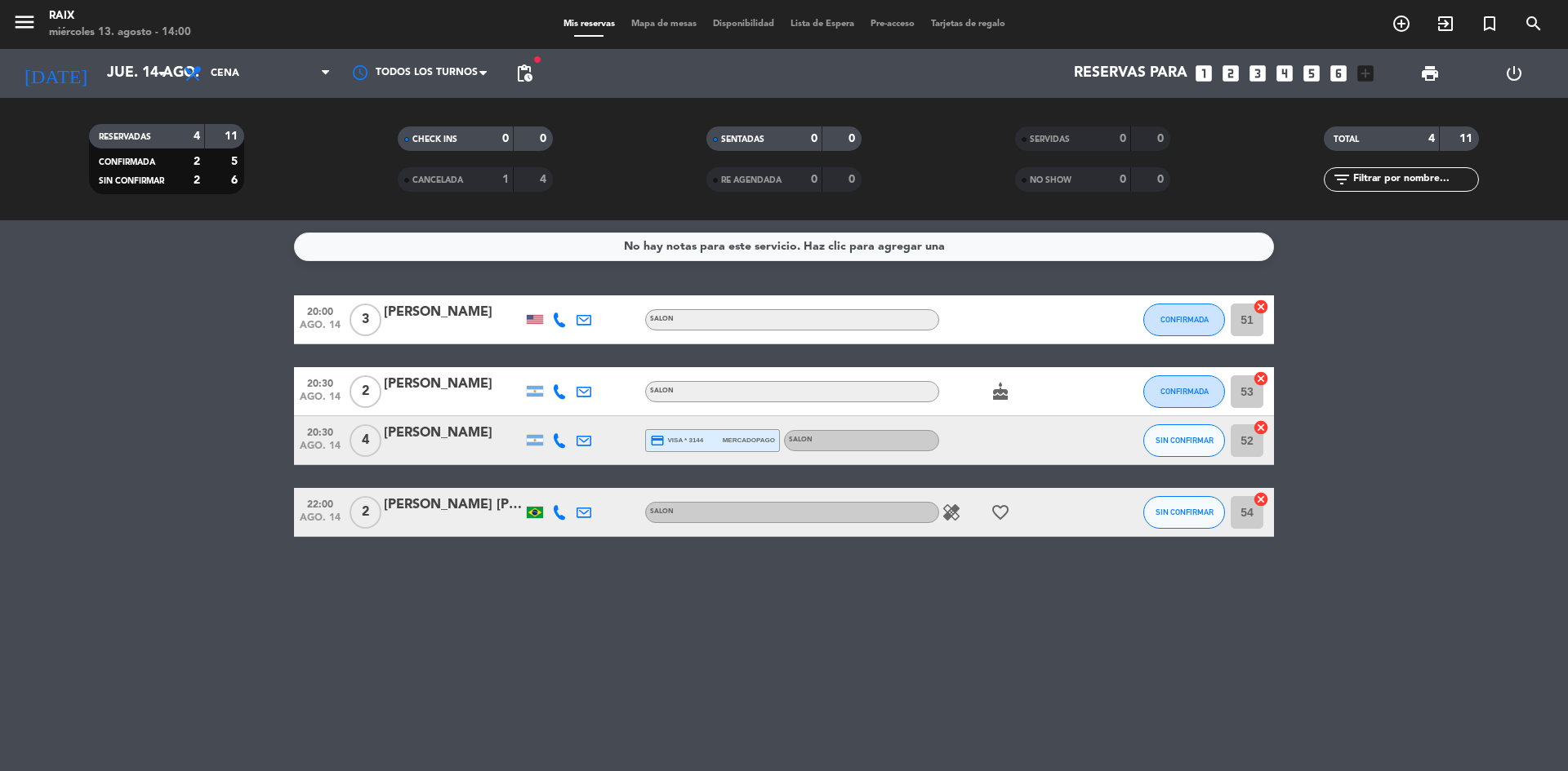
type input "mié. 13 ago."
